Goal: Information Seeking & Learning: Learn about a topic

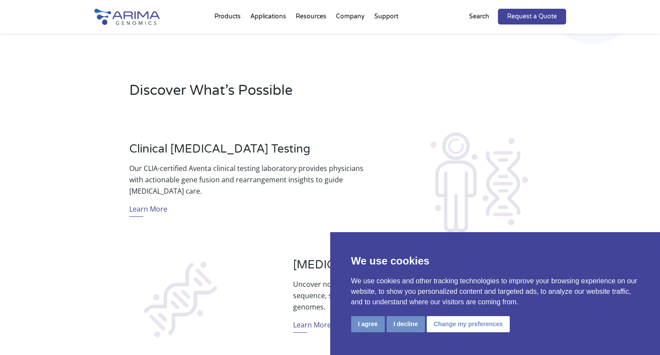
scroll to position [261, 0]
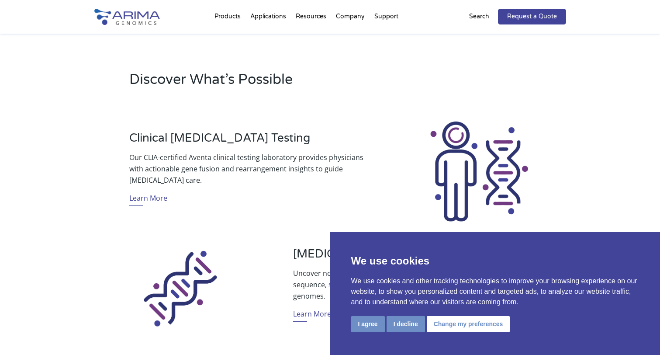
click at [369, 328] on button "I agree" at bounding box center [368, 324] width 34 height 16
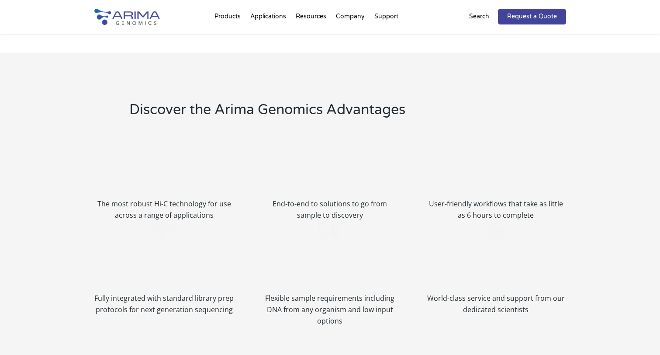
scroll to position [917, 0]
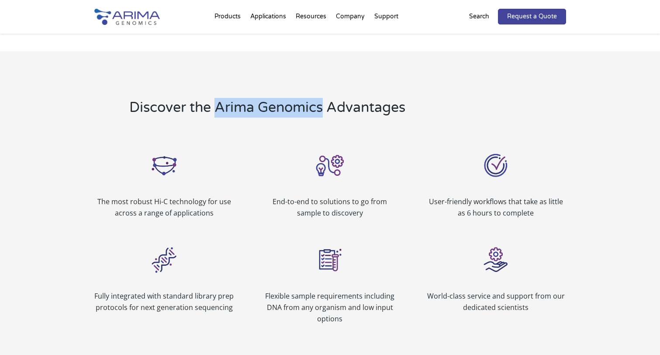
drag, startPoint x: 217, startPoint y: 109, endPoint x: 324, endPoint y: 107, distance: 107.5
click at [324, 107] on h2 "Discover the Arima Genomics Advantages" at bounding box center [285, 111] width 312 height 26
copy h2 "Arima Genomics"
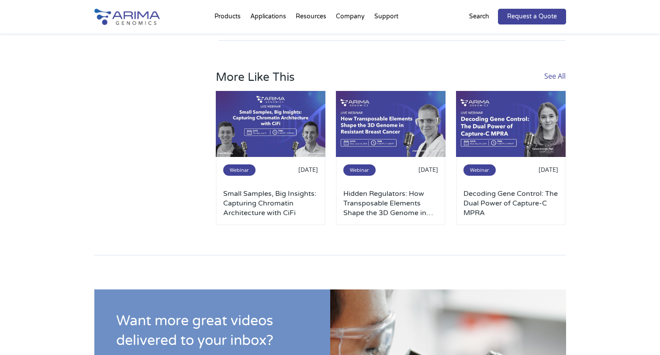
scroll to position [372, 0]
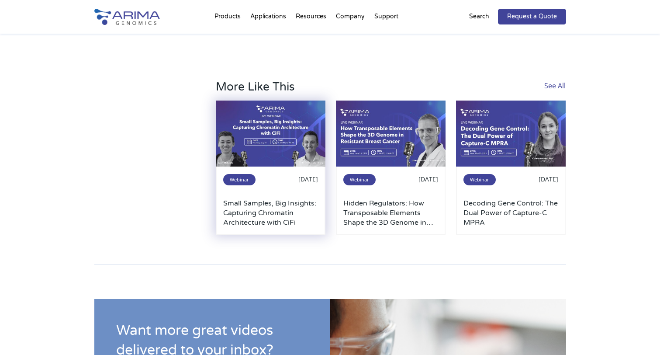
click at [263, 198] on h3 "Small Samples, Big Insights: Capturing Chromatin Architecture with CiFi" at bounding box center [270, 212] width 95 height 29
